Goal: Task Accomplishment & Management: Manage account settings

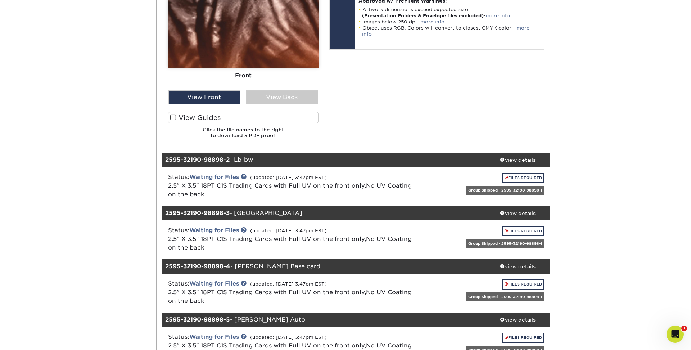
scroll to position [471, 0]
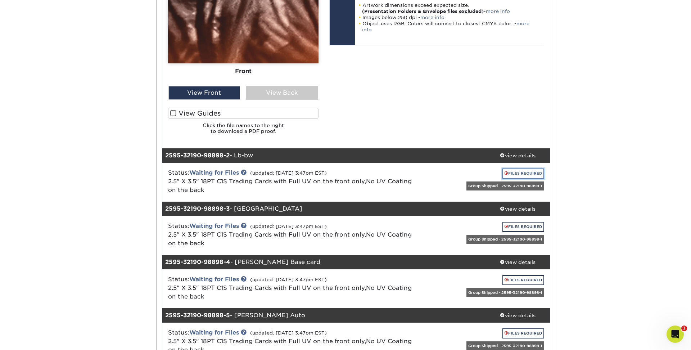
click at [520, 175] on link "FILES REQUIRED" at bounding box center [523, 173] width 42 height 10
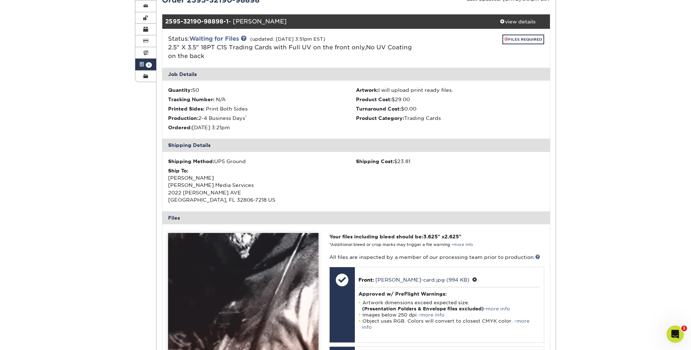
scroll to position [0, 0]
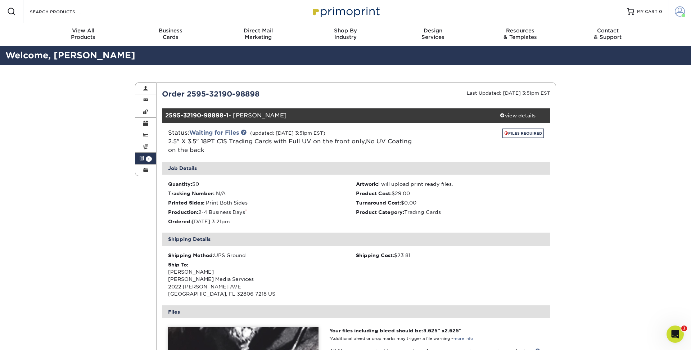
click at [684, 11] on span at bounding box center [680, 11] width 10 height 10
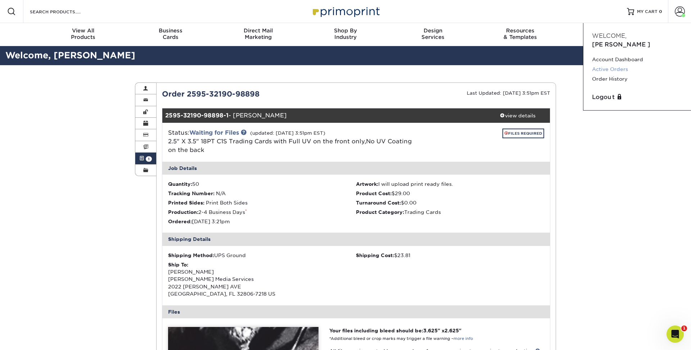
click at [618, 64] on link "Active Orders" at bounding box center [637, 69] width 90 height 10
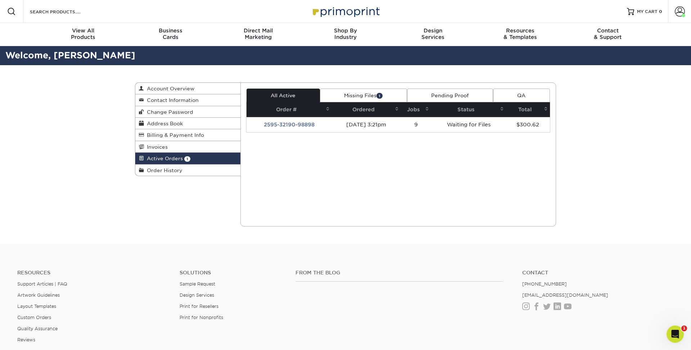
click at [675, 330] on icon "Open Intercom Messenger" at bounding box center [675, 334] width 12 height 12
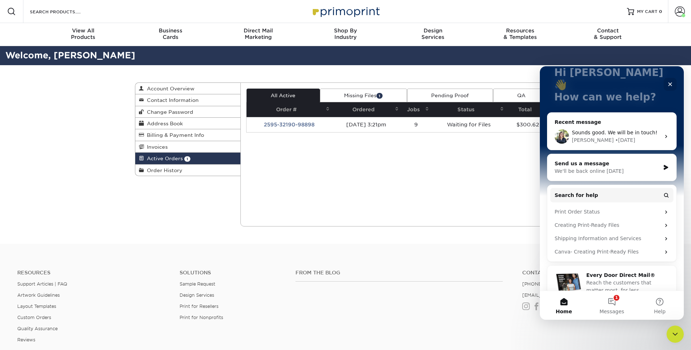
scroll to position [51, 0]
click at [668, 87] on icon "Close" at bounding box center [670, 84] width 6 height 6
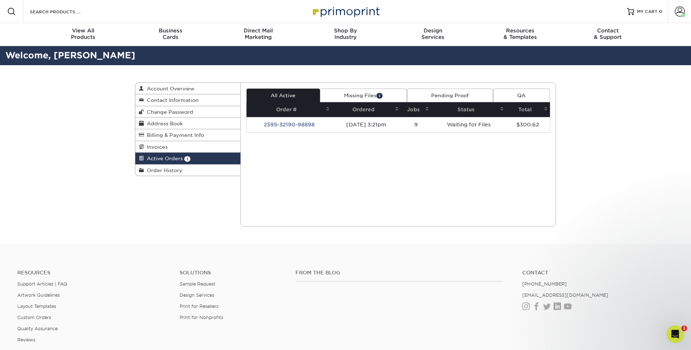
scroll to position [0, 0]
click at [363, 95] on link "Missing Files 1" at bounding box center [363, 96] width 87 height 14
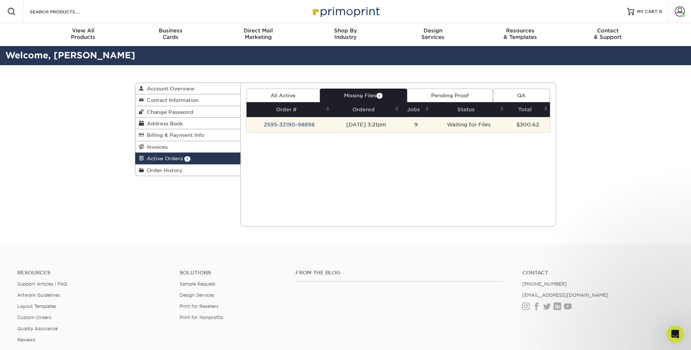
click at [304, 129] on td "2595-32190-98898" at bounding box center [288, 124] width 85 height 15
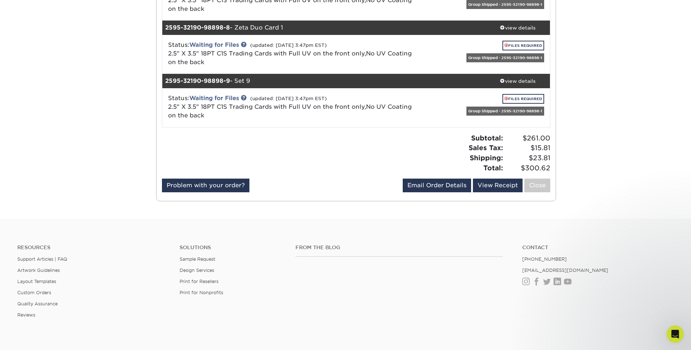
scroll to position [455, 0]
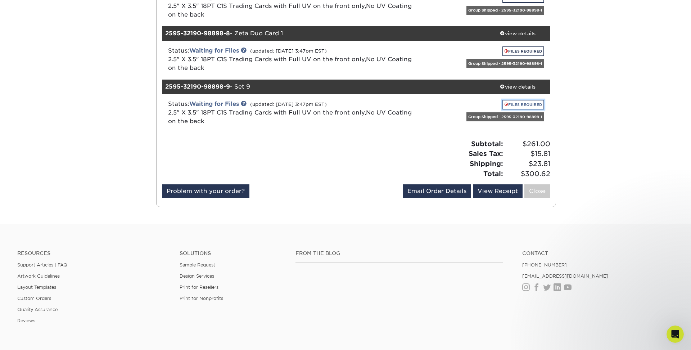
click at [525, 101] on link "FILES REQUIRED" at bounding box center [523, 105] width 42 height 10
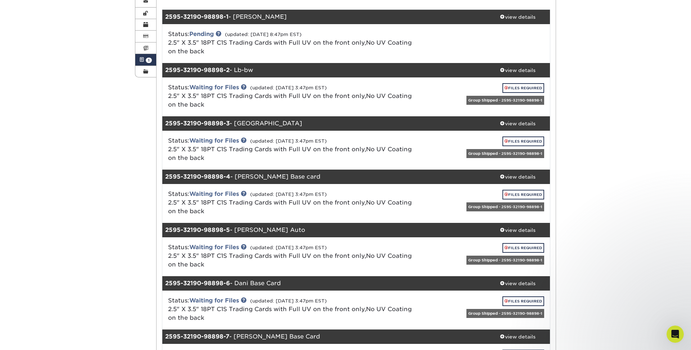
scroll to position [0, 0]
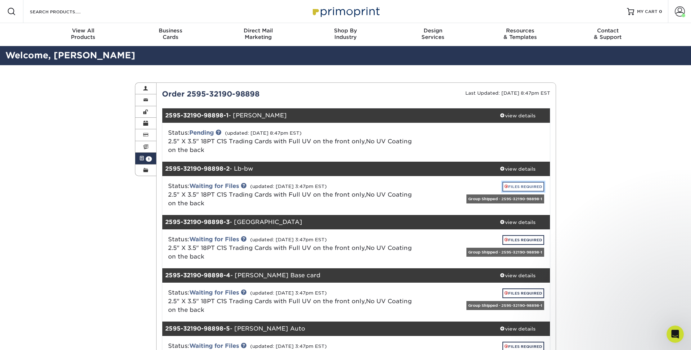
click at [517, 182] on link "FILES REQUIRED" at bounding box center [523, 187] width 42 height 10
